Goal: Information Seeking & Learning: Check status

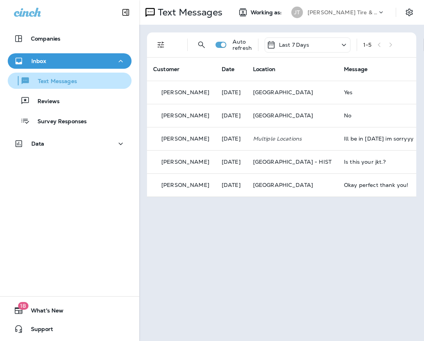
click at [38, 83] on p "Text Messages" at bounding box center [53, 81] width 47 height 7
click at [63, 83] on p "Text Messages" at bounding box center [53, 81] width 47 height 7
click at [64, 85] on p "Text Messages" at bounding box center [53, 81] width 47 height 7
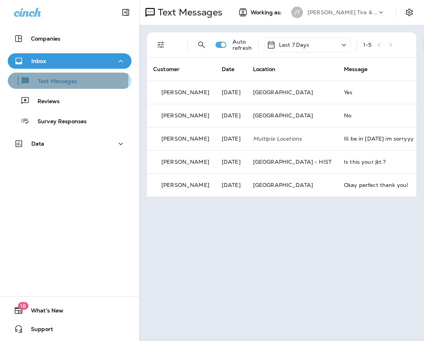
click at [20, 79] on div "button" at bounding box center [19, 80] width 3 height 9
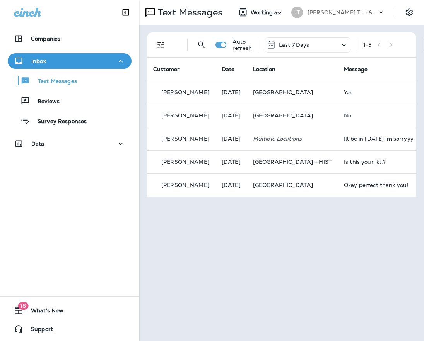
click at [385, 14] on div at bounding box center [384, 15] width 15 height 12
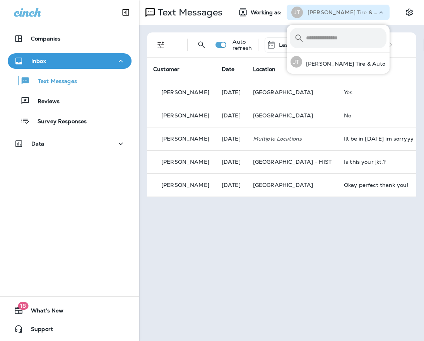
click at [284, 258] on div "Text Messages Working as: [PERSON_NAME] Tire & Auto Text Direction : Incoming A…" at bounding box center [281, 170] width 284 height 341
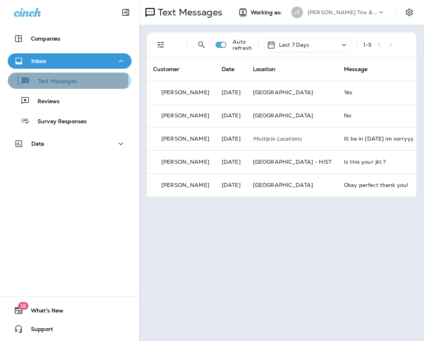
click at [48, 81] on p "Text Messages" at bounding box center [53, 81] width 47 height 7
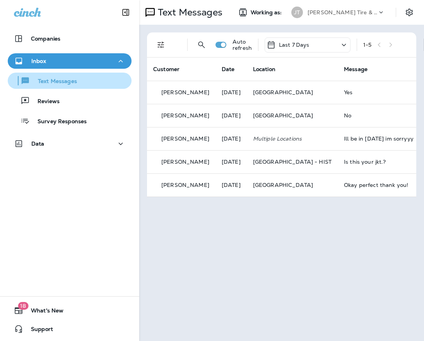
click at [52, 81] on p "Text Messages" at bounding box center [53, 81] width 47 height 7
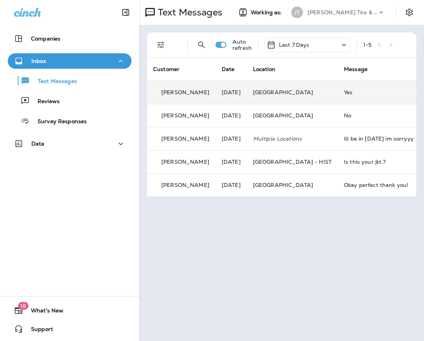
click at [342, 82] on td "Yes" at bounding box center [378, 92] width 82 height 23
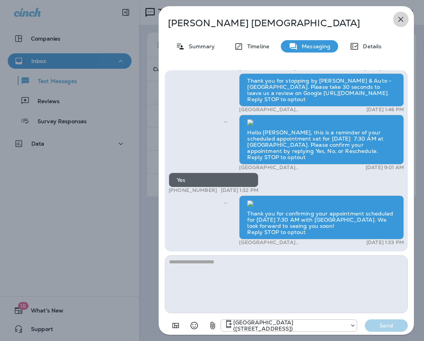
click at [402, 17] on icon "button" at bounding box center [400, 19] width 9 height 9
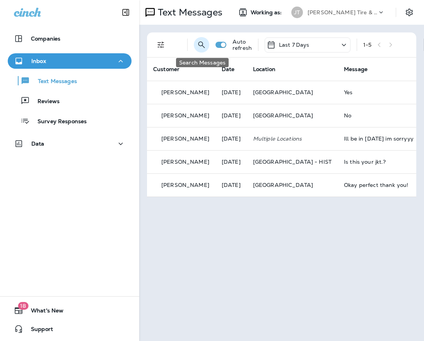
click at [202, 48] on icon "Search Messages" at bounding box center [201, 44] width 9 height 9
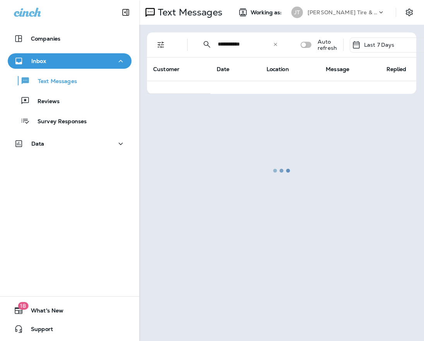
type input "**********"
click at [308, 45] on div at bounding box center [281, 171] width 283 height 340
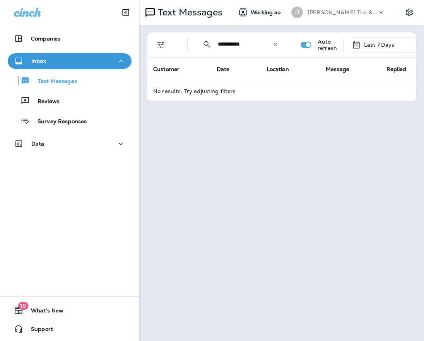
click at [275, 44] on icon at bounding box center [275, 44] width 3 height 3
click at [157, 42] on div "Text Direction : Incoming ​ ​ Auto refresh Last 7 Days 0 - 0 New Customer Date …" at bounding box center [281, 66] width 269 height 69
